Goal: Information Seeking & Learning: Learn about a topic

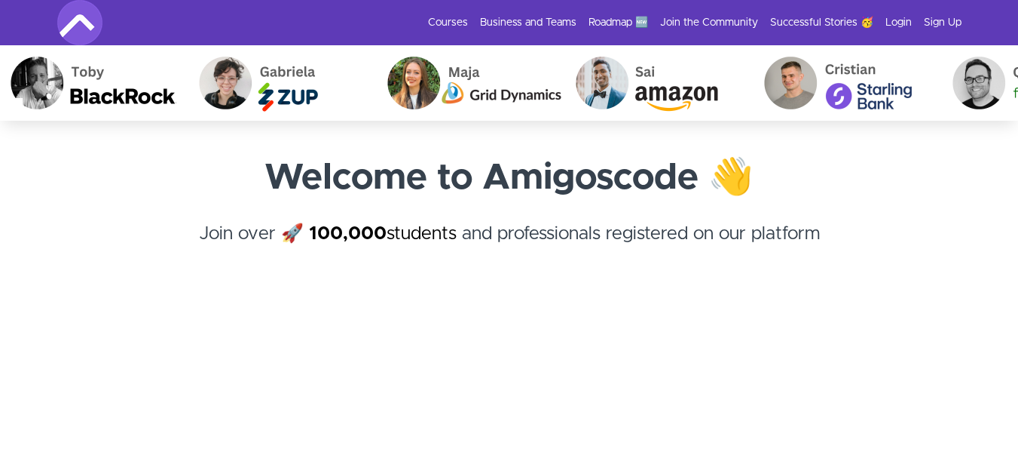
scroll to position [656, 0]
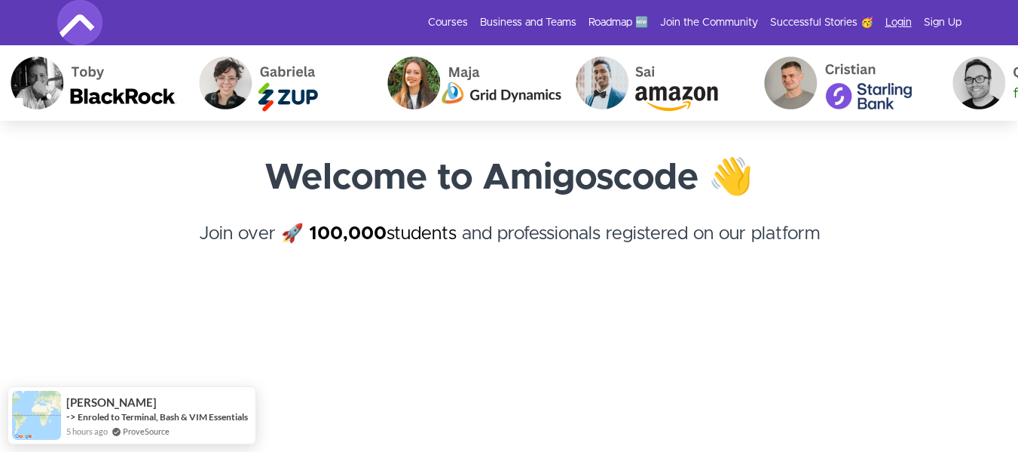
click at [902, 21] on link "Login" at bounding box center [899, 22] width 26 height 15
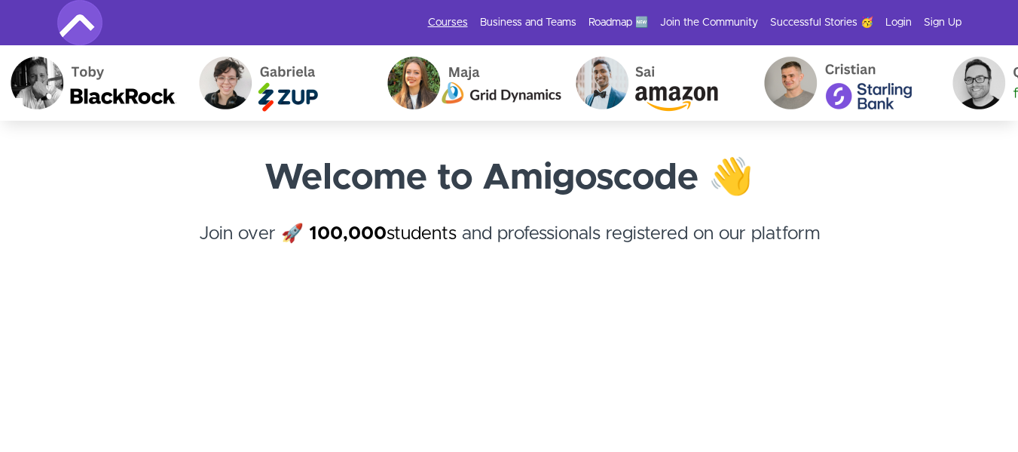
drag, startPoint x: 0, startPoint y: 0, endPoint x: 462, endPoint y: 17, distance: 462.4
click at [462, 17] on link "Courses" at bounding box center [448, 22] width 40 height 15
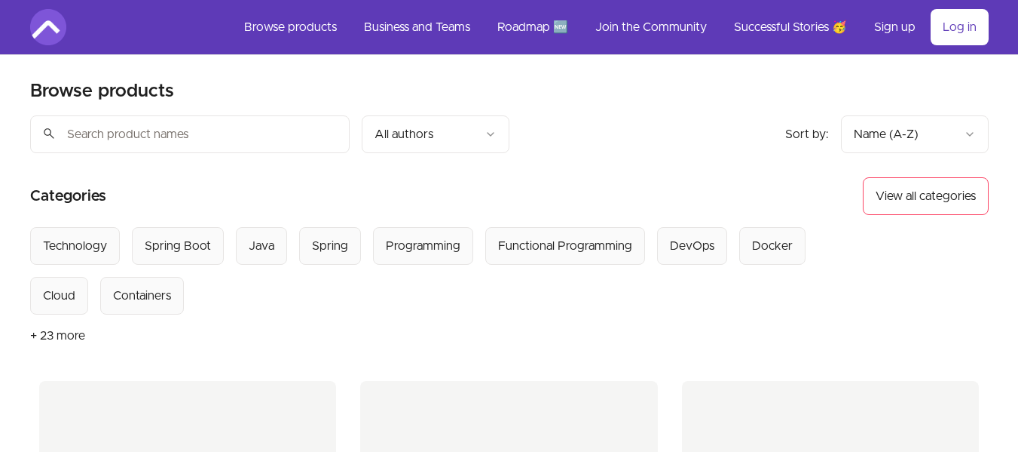
scroll to position [656, 0]
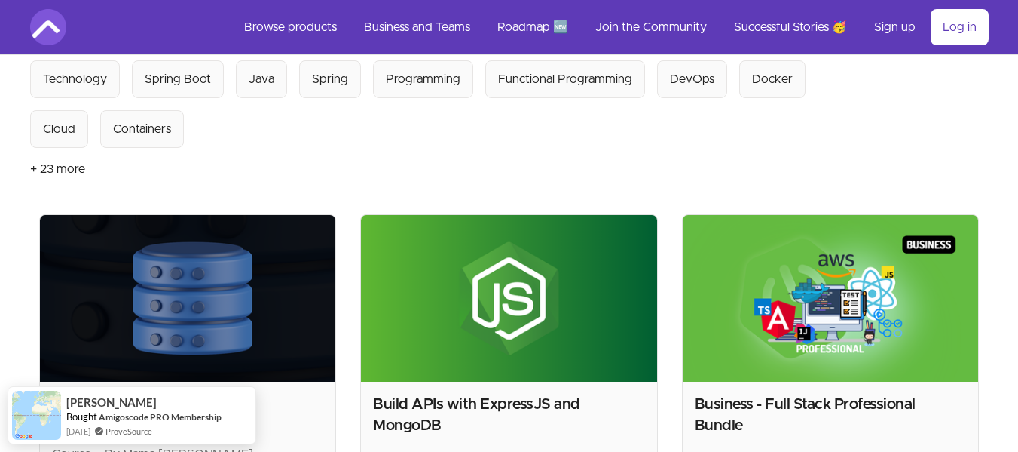
scroll to position [164, 0]
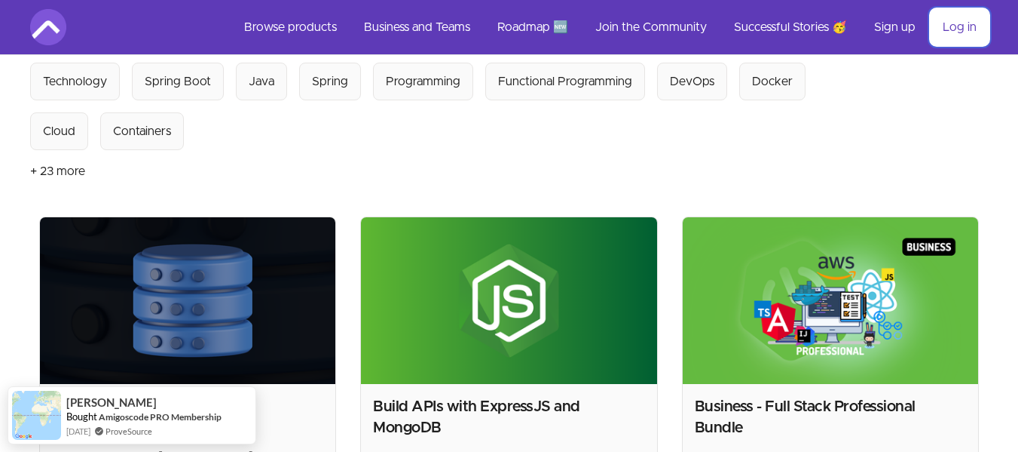
click at [948, 35] on link "Log in" at bounding box center [960, 27] width 58 height 36
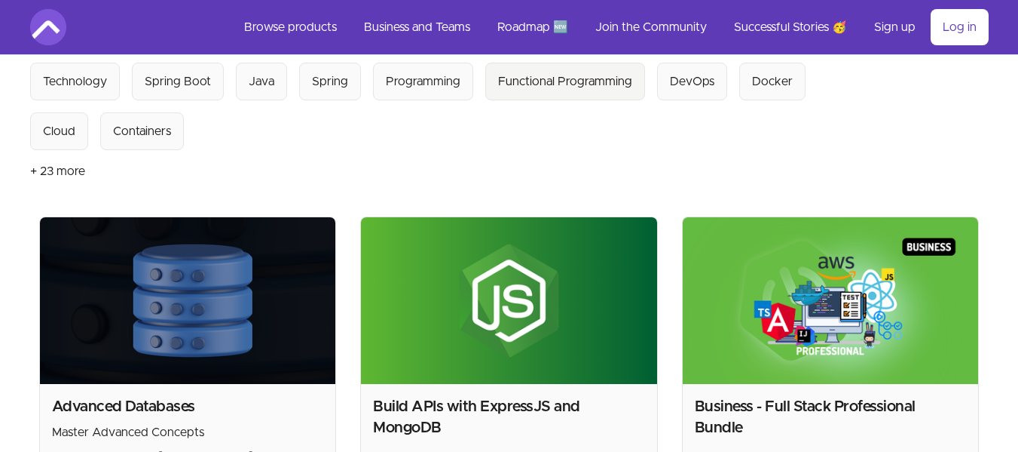
scroll to position [656, 0]
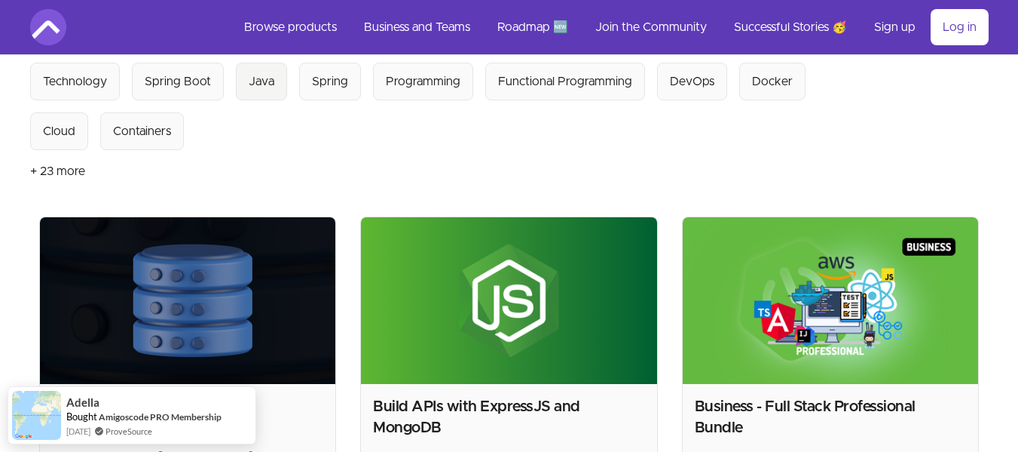
click at [269, 81] on div "Java" at bounding box center [262, 81] width 26 height 18
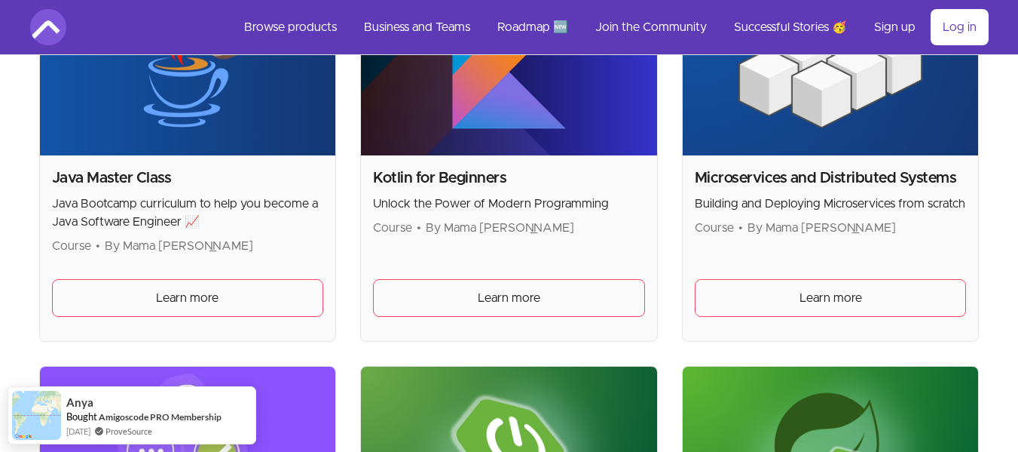
scroll to position [792, 0]
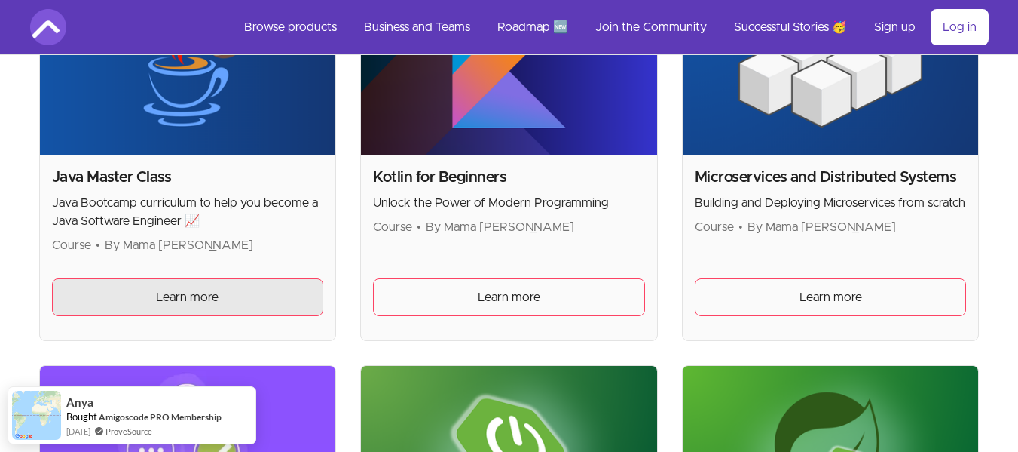
click at [277, 292] on link "Learn more" at bounding box center [188, 297] width 272 height 38
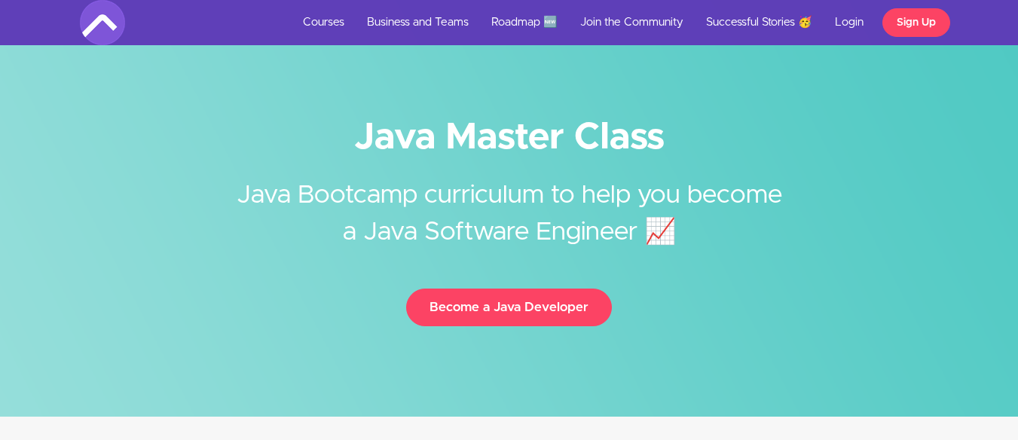
scroll to position [656, 0]
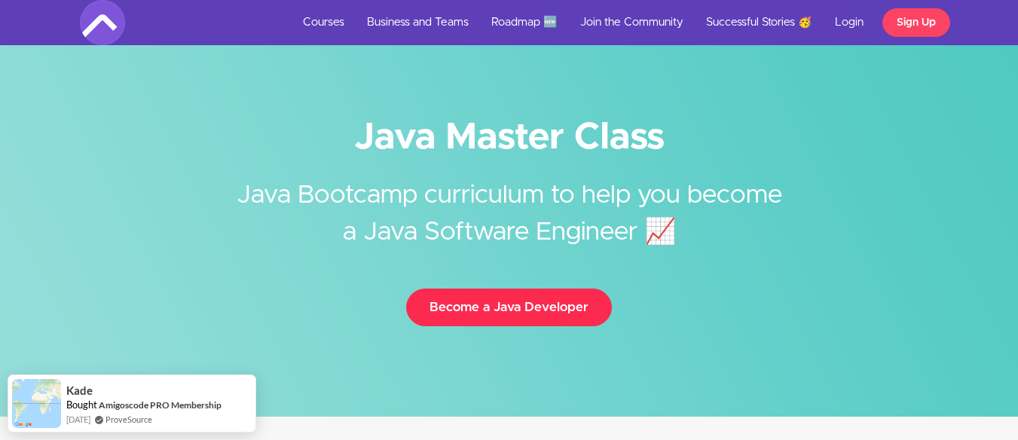
click at [515, 311] on button "Become a Java Developer" at bounding box center [509, 308] width 206 height 38
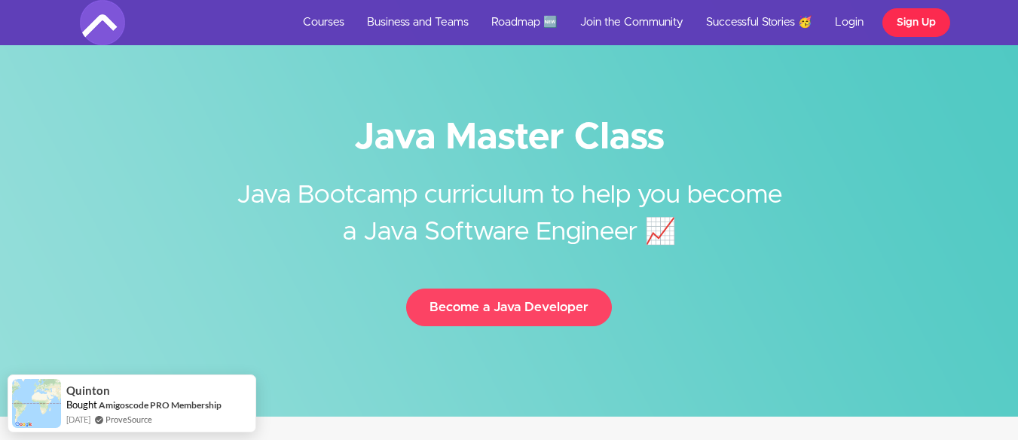
click at [910, 27] on link "Sign Up" at bounding box center [917, 22] width 68 height 29
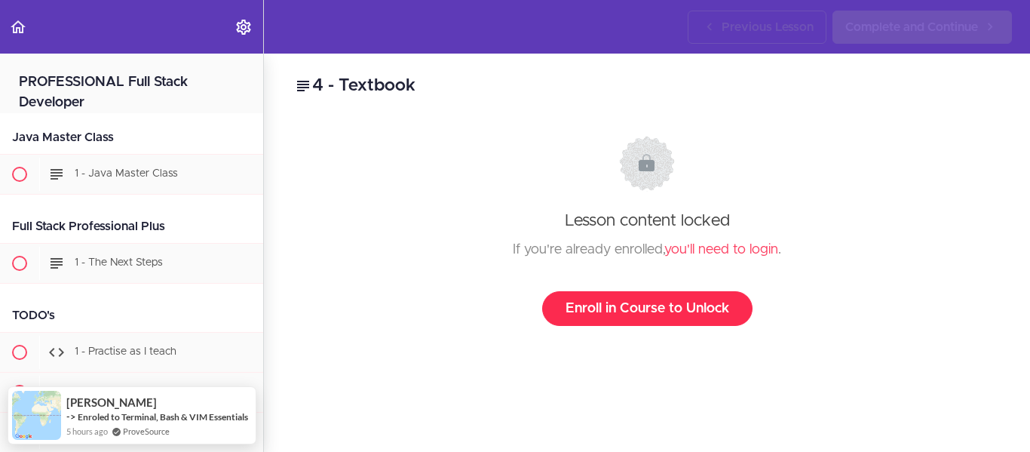
click at [604, 310] on link "Enroll in Course to Unlock" at bounding box center [647, 308] width 210 height 35
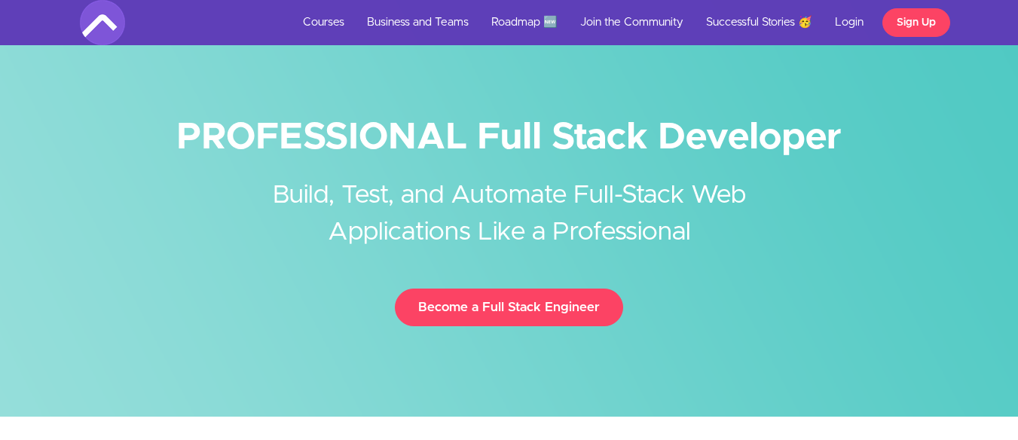
scroll to position [656, 0]
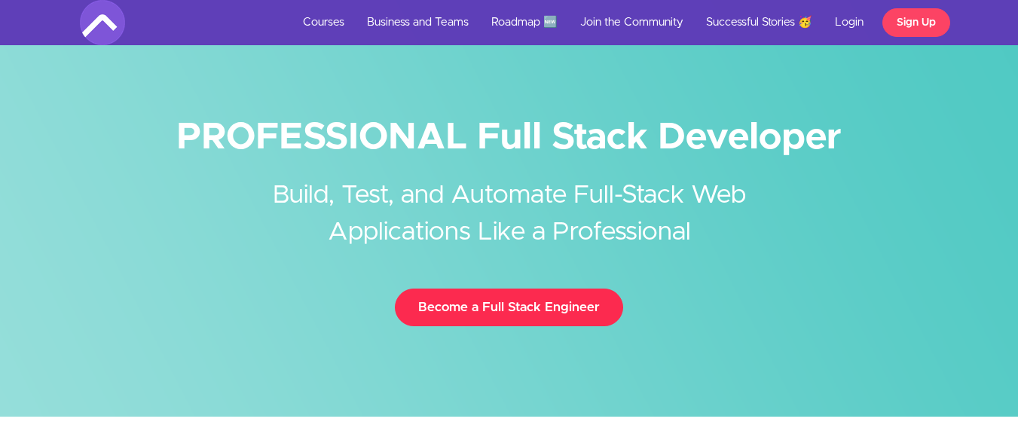
click at [511, 314] on link "Become a Full Stack Engineer" at bounding box center [509, 308] width 228 height 38
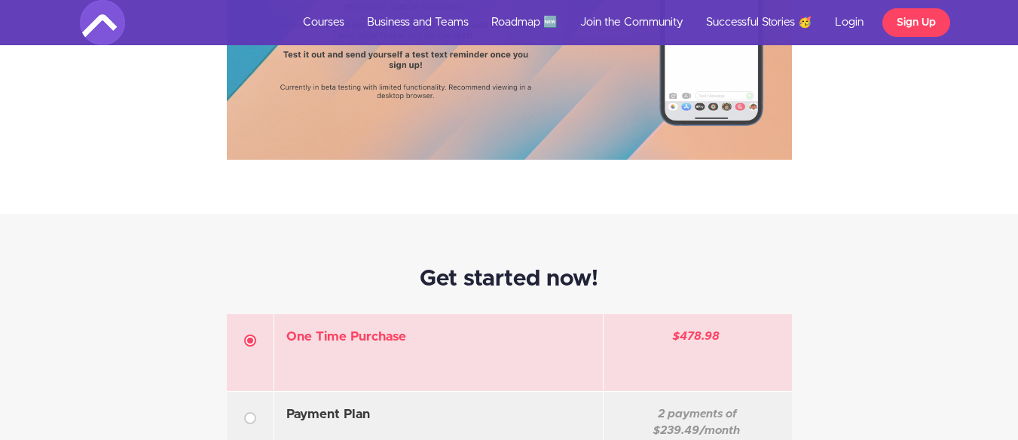
scroll to position [4234, 0]
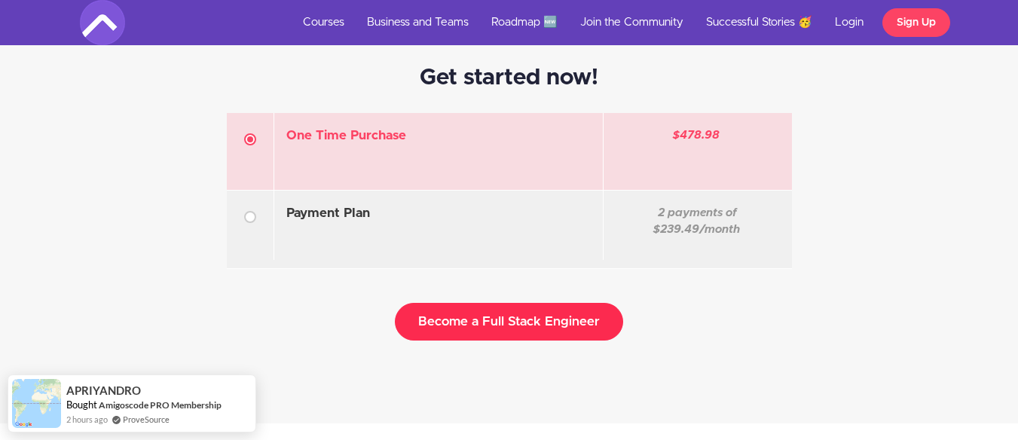
click at [511, 314] on button "Become a Full Stack Engineer" at bounding box center [509, 322] width 228 height 38
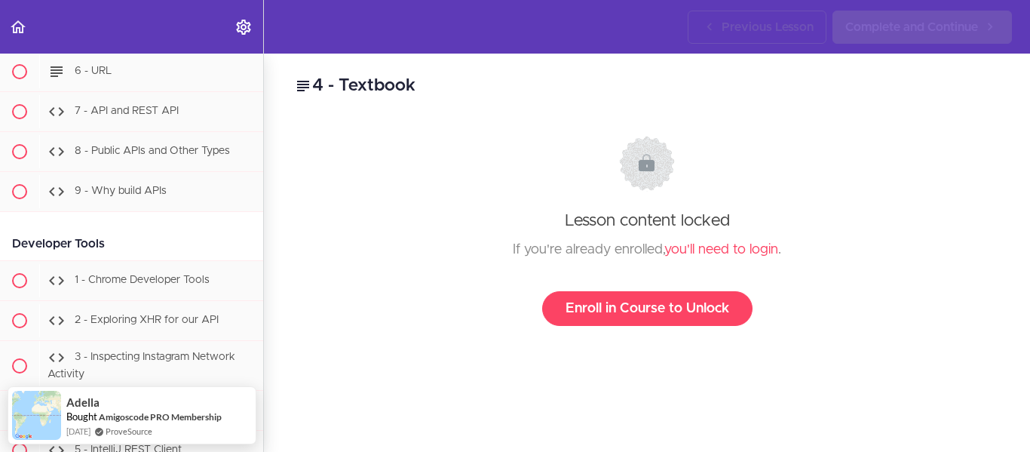
scroll to position [2007, 0]
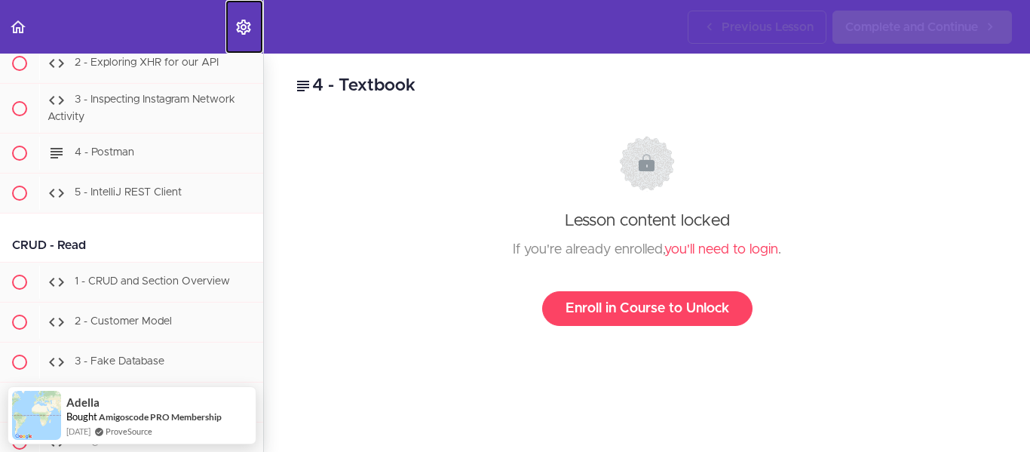
click at [245, 27] on use "Settings Menu" at bounding box center [243, 27] width 14 height 15
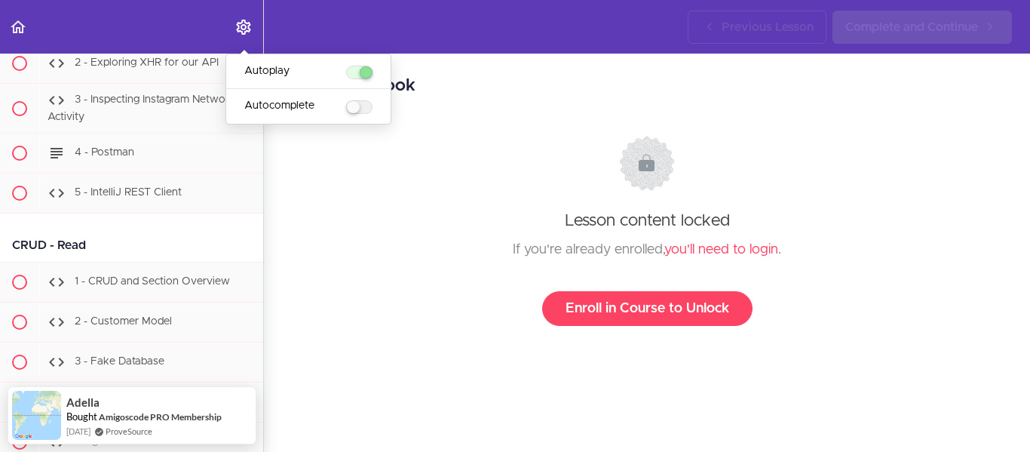
click at [351, 107] on label "menuitem" at bounding box center [359, 107] width 26 height 14
click at [351, 107] on input "Autocomplete" at bounding box center [351, 108] width 10 height 10
checkbox input "true"
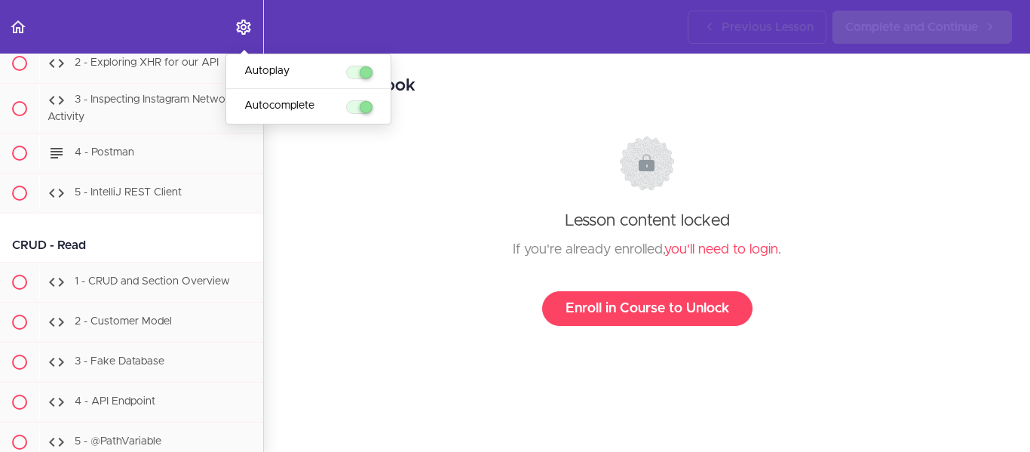
click at [366, 138] on div at bounding box center [646, 170] width 677 height 69
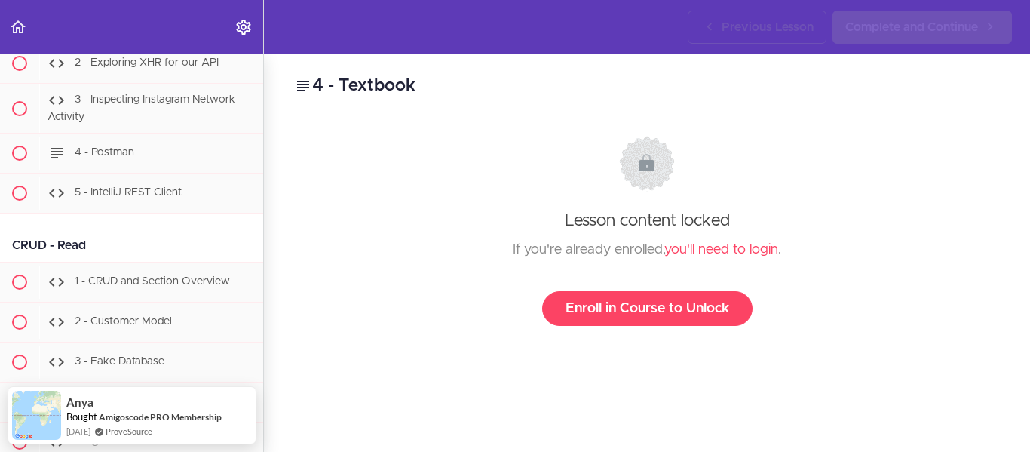
click at [306, 87] on icon at bounding box center [303, 86] width 18 height 18
click at [301, 84] on icon at bounding box center [303, 86] width 18 height 18
click at [243, 29] on use "Settings Menu" at bounding box center [243, 27] width 14 height 15
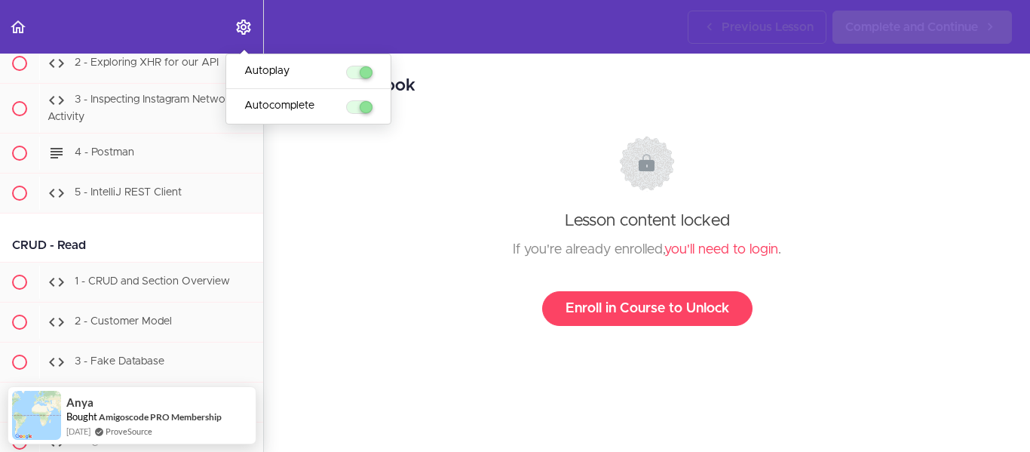
click at [339, 155] on div at bounding box center [646, 170] width 677 height 69
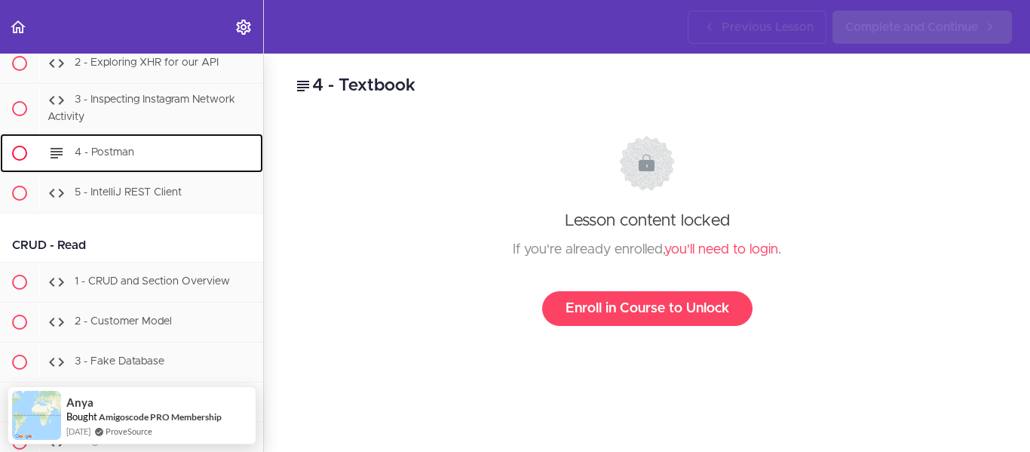
click at [148, 161] on div "4 - Postman" at bounding box center [151, 152] width 224 height 33
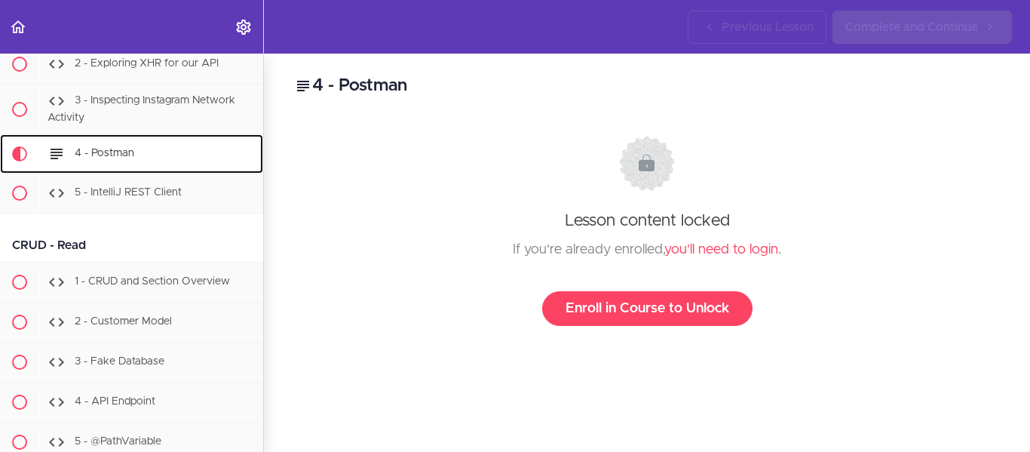
scroll to position [2095, 0]
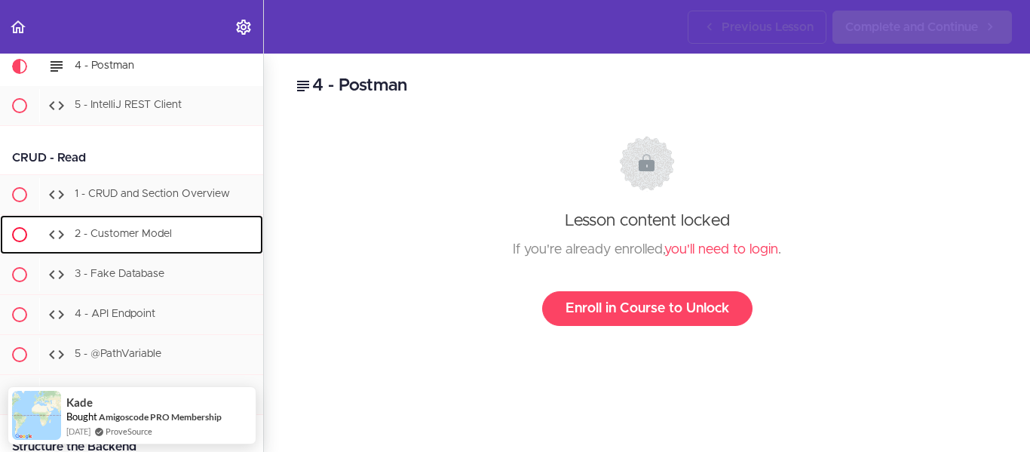
click at [152, 238] on div "2 - Customer Model" at bounding box center [151, 234] width 224 height 33
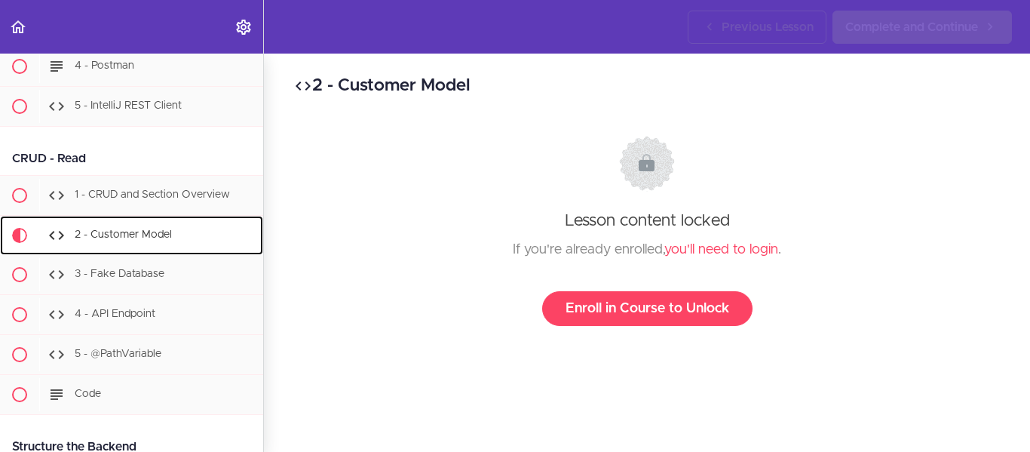
scroll to position [2264, 0]
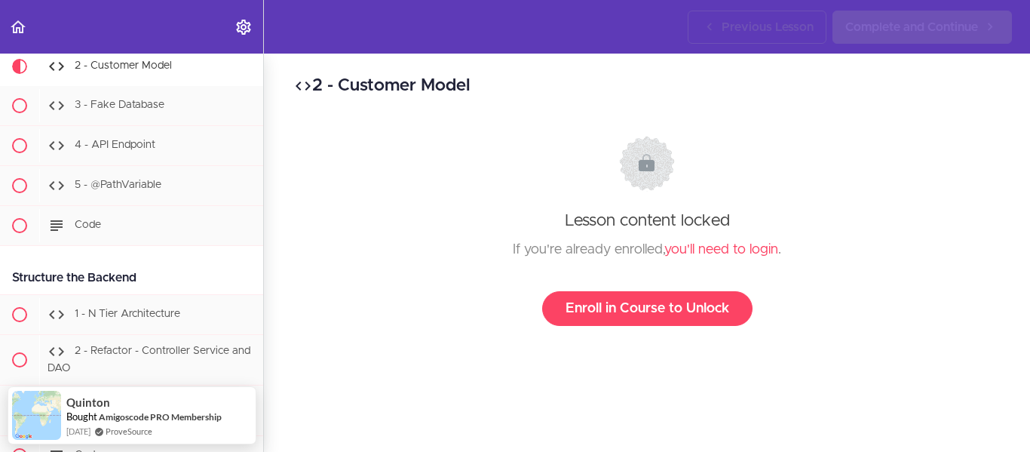
click at [641, 176] on div at bounding box center [647, 169] width 19 height 19
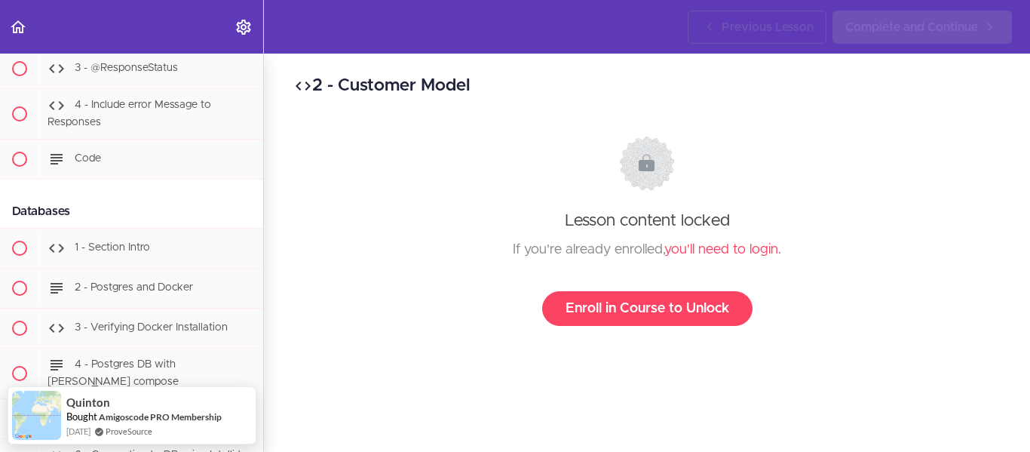
scroll to position [3078, 0]
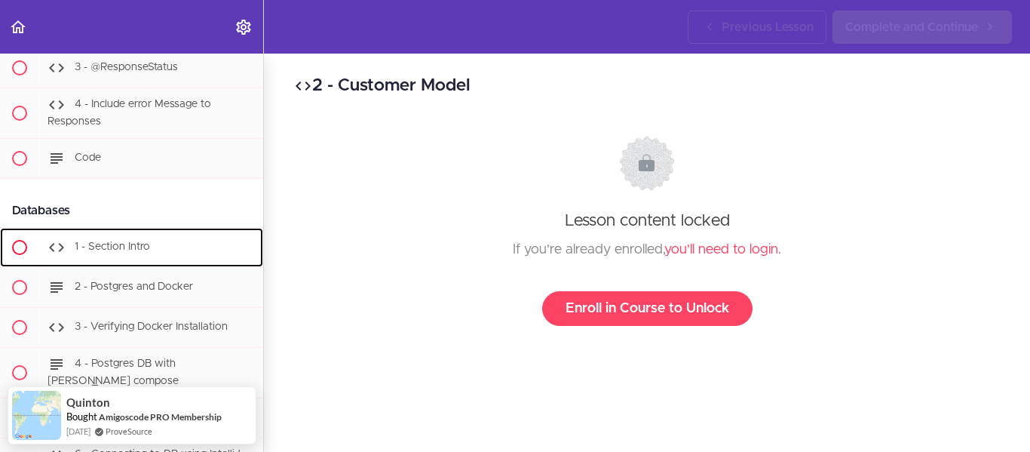
click at [168, 264] on div "1 - Section Intro" at bounding box center [151, 247] width 224 height 33
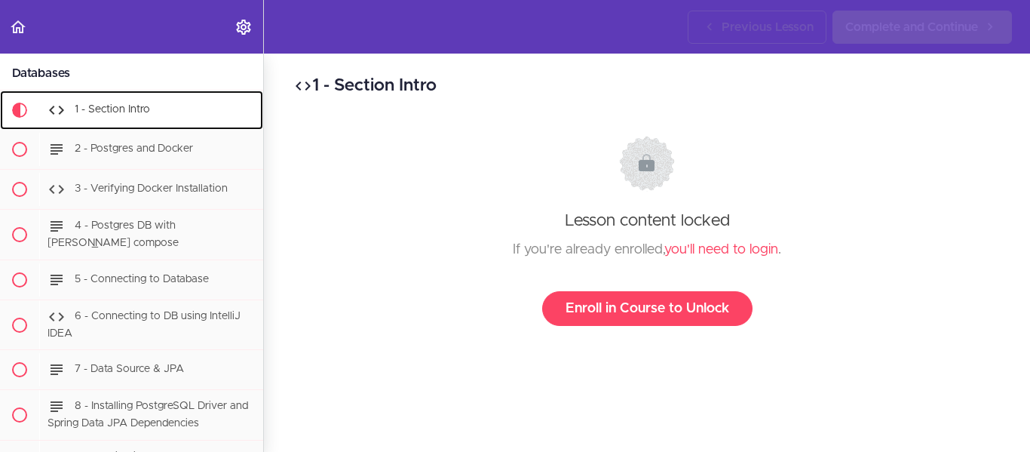
scroll to position [3260, 0]
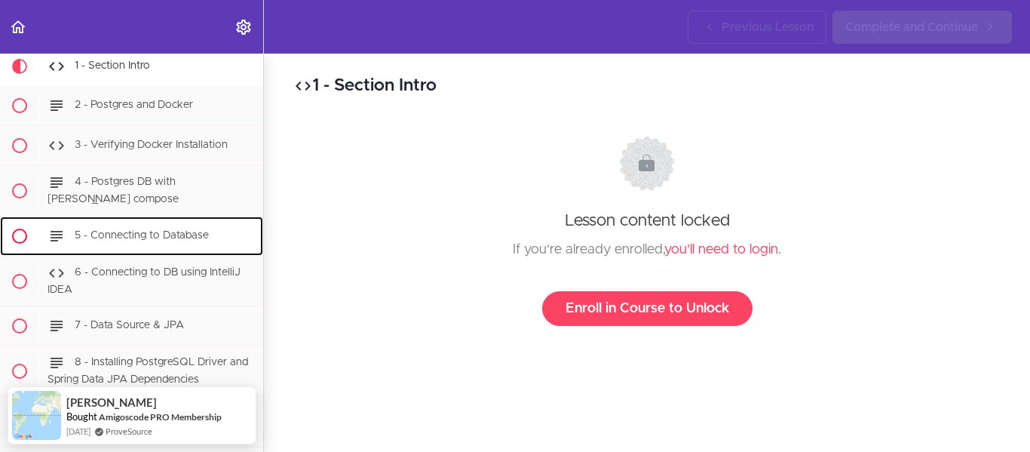
click at [136, 240] on span "5 - Connecting to Database" at bounding box center [142, 235] width 134 height 11
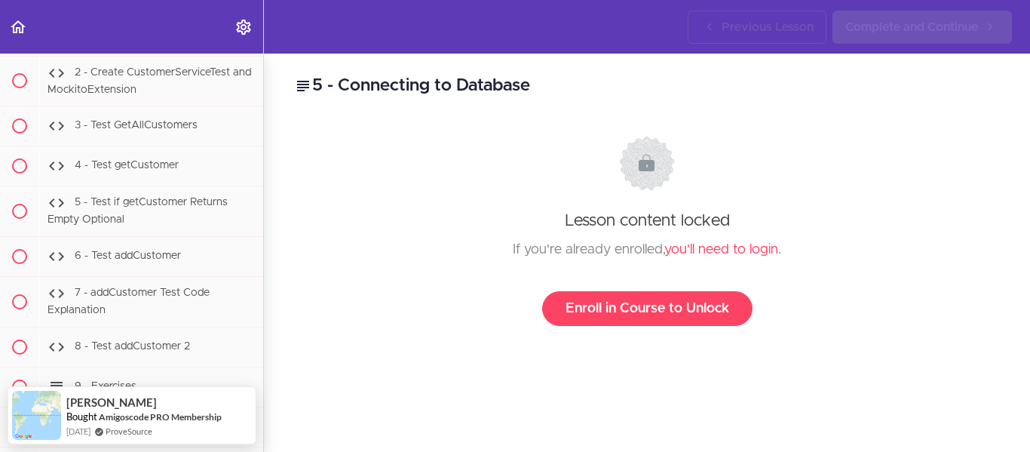
scroll to position [8445, 0]
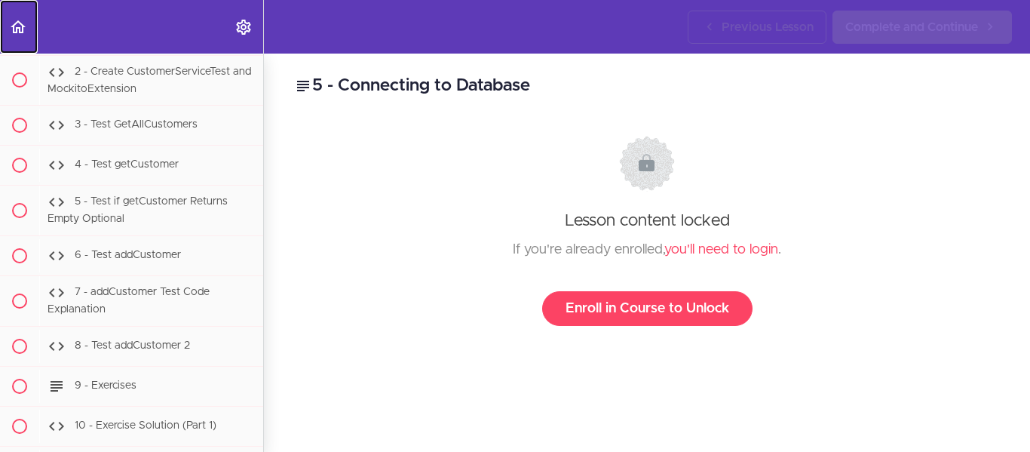
click at [14, 25] on use "Back to course curriculum" at bounding box center [18, 26] width 15 height 13
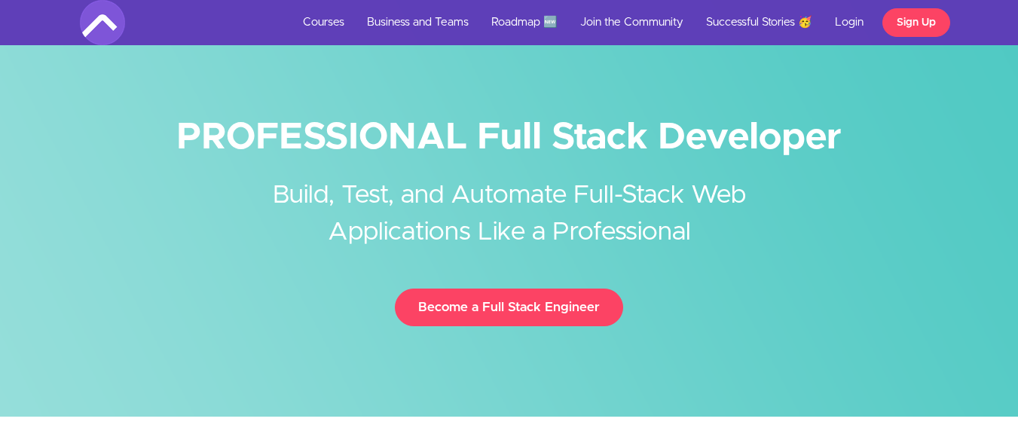
scroll to position [656, 0]
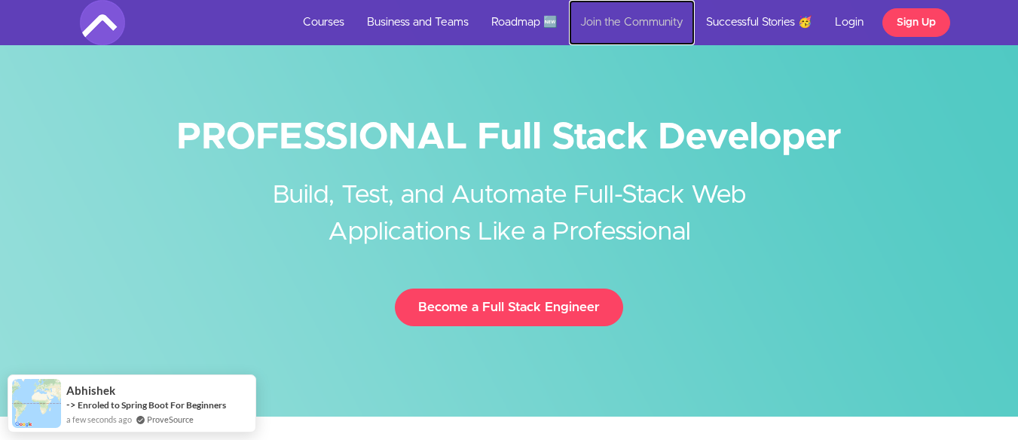
click at [656, 24] on link "Join the Community" at bounding box center [632, 22] width 126 height 45
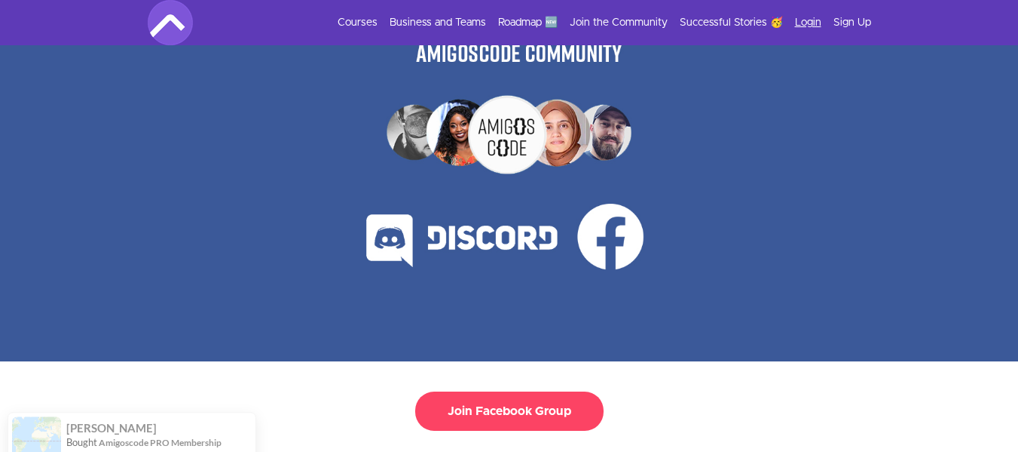
click at [813, 24] on link "Login" at bounding box center [808, 22] width 26 height 15
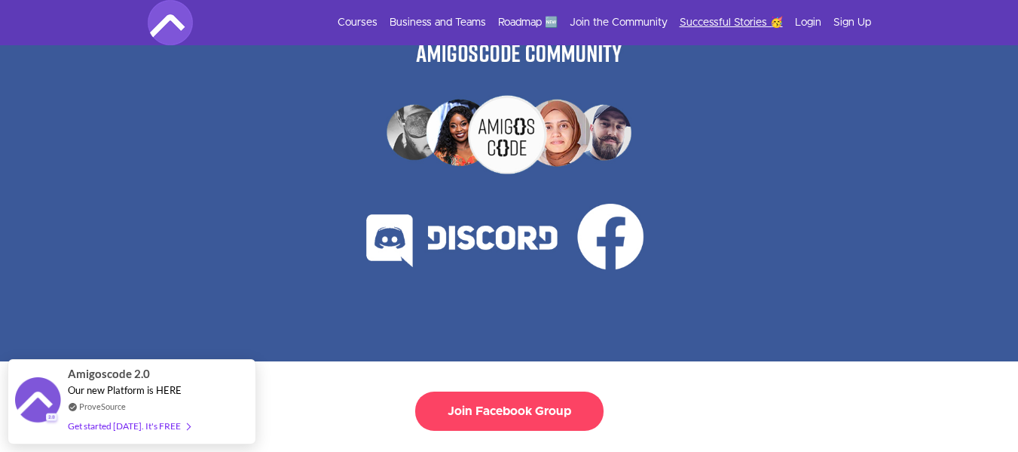
click at [744, 18] on link "Successful Stories 🥳" at bounding box center [731, 22] width 103 height 15
click at [813, 20] on link "Login" at bounding box center [808, 22] width 26 height 15
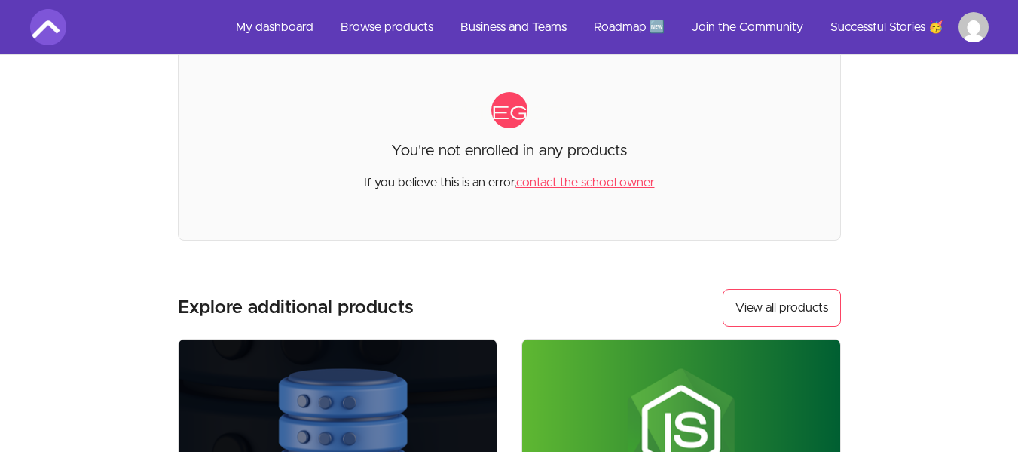
scroll to position [124, 0]
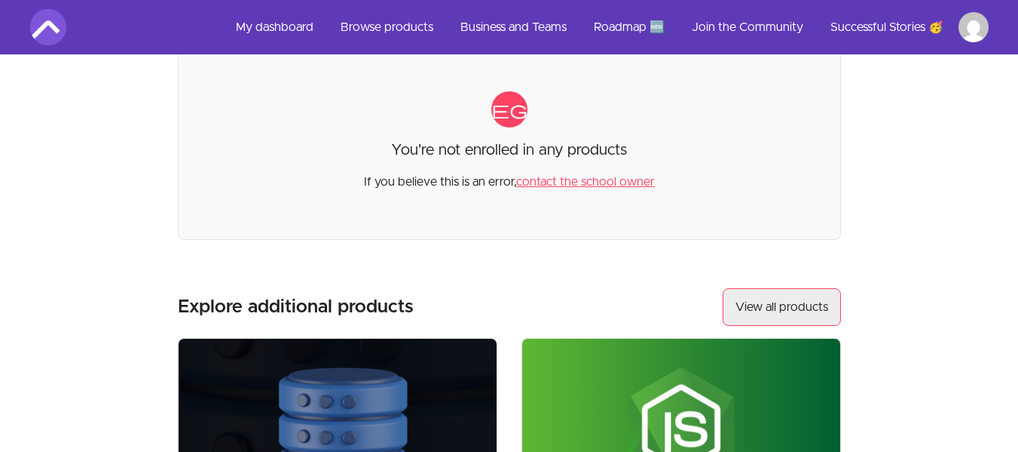
click at [787, 300] on link "View all products" at bounding box center [782, 307] width 118 height 38
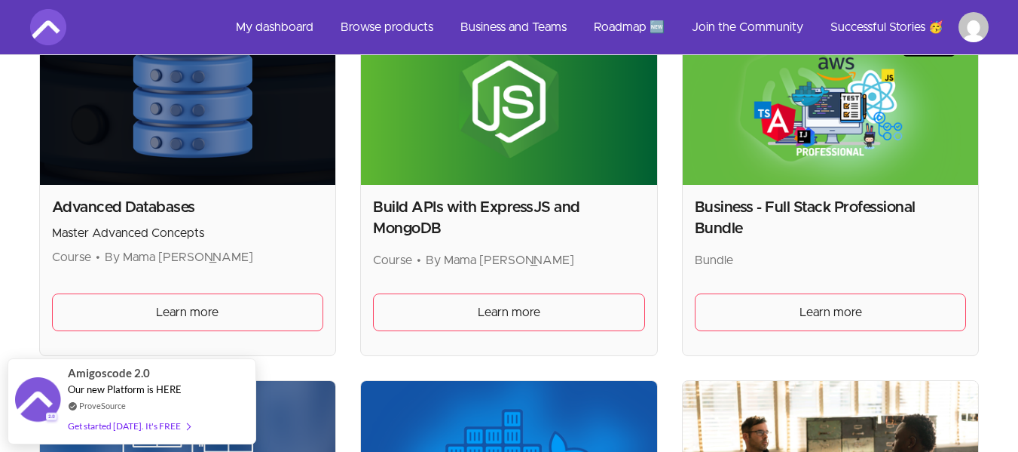
scroll to position [309, 0]
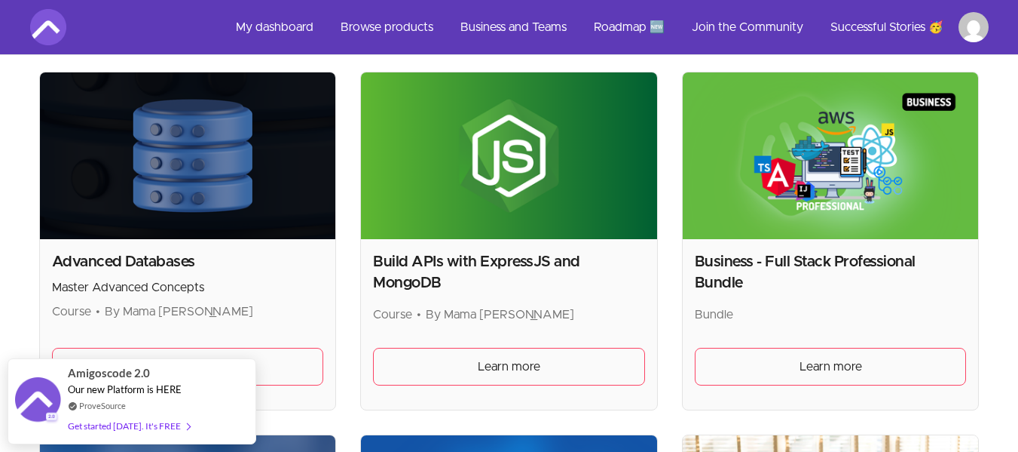
click at [657, 279] on div "Build APIs with ExpressJS and MongoDB Course • By Mama Samba [PERSON_NAME] Lear…" at bounding box center [509, 324] width 296 height 170
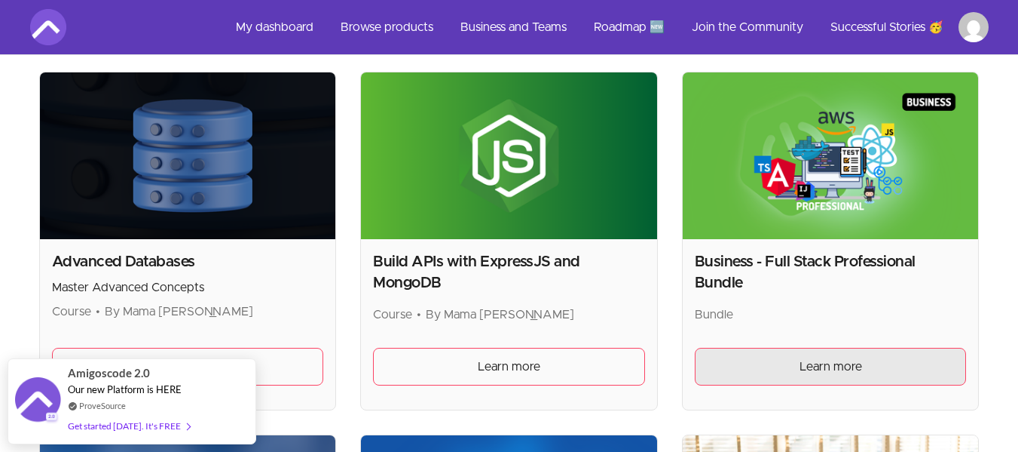
click at [853, 376] on link "Learn more" at bounding box center [831, 366] width 272 height 38
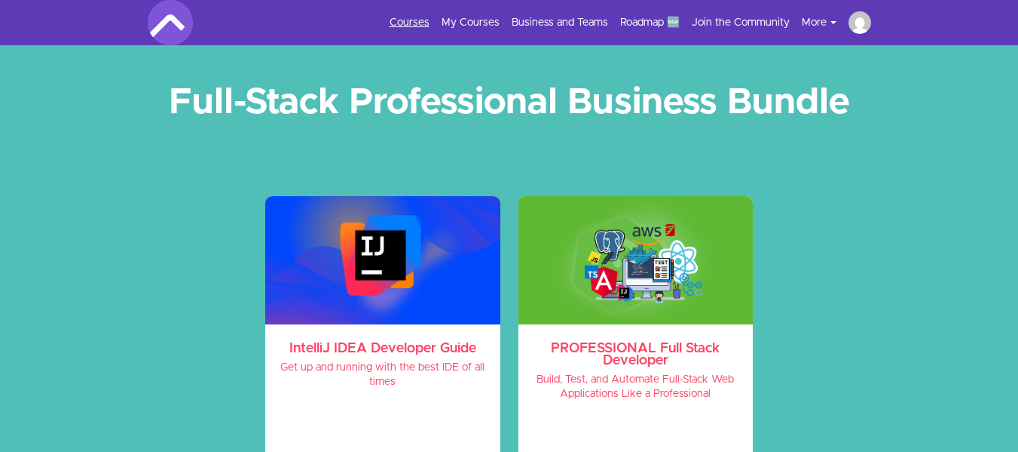
click at [423, 17] on link "Courses" at bounding box center [410, 22] width 40 height 15
click at [475, 19] on link "My Courses" at bounding box center [471, 22] width 58 height 15
